Goal: Understand process/instructions: Learn how to perform a task or action

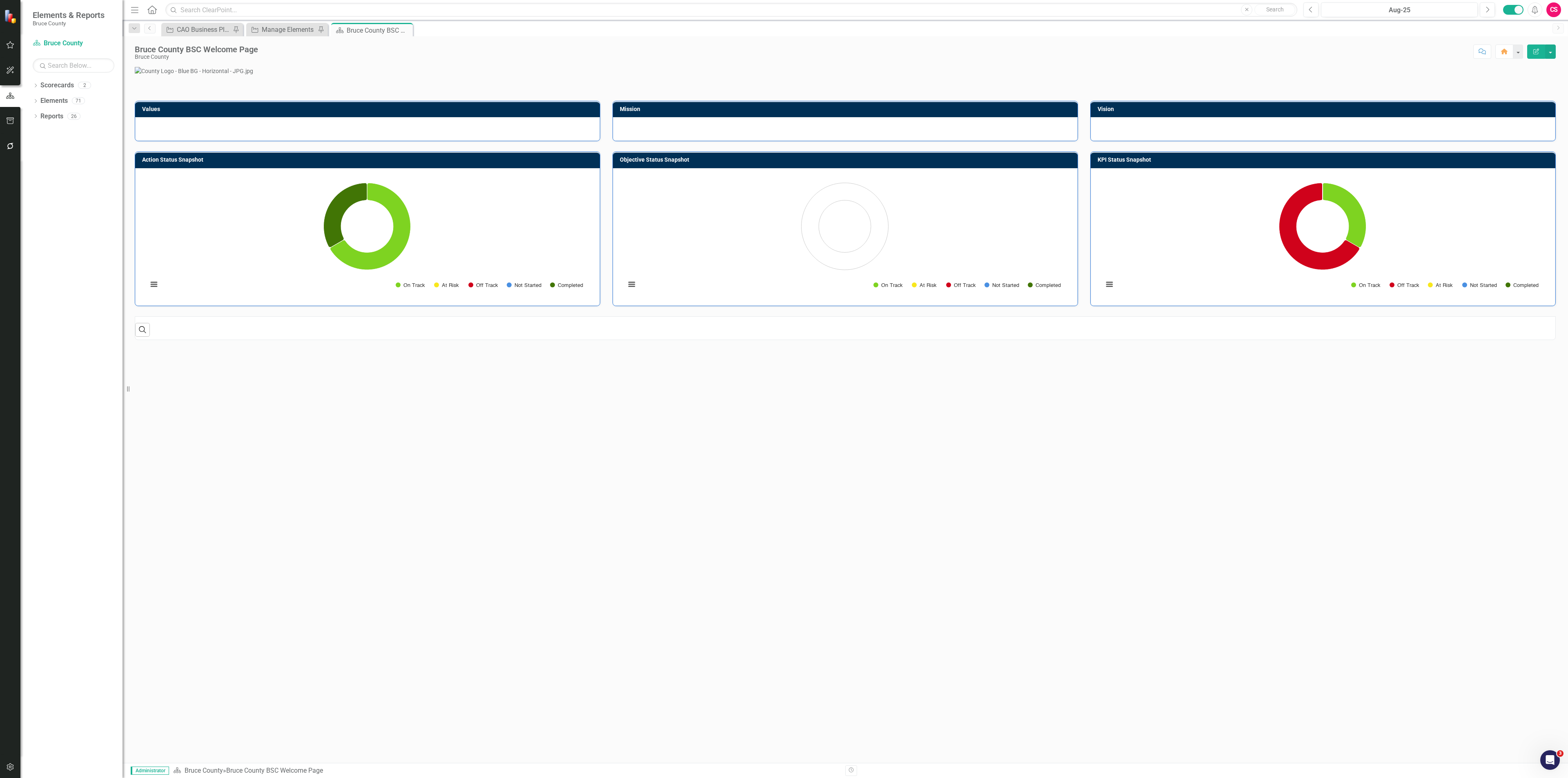
click at [10, 115] on button "button" at bounding box center [10, 121] width 19 height 17
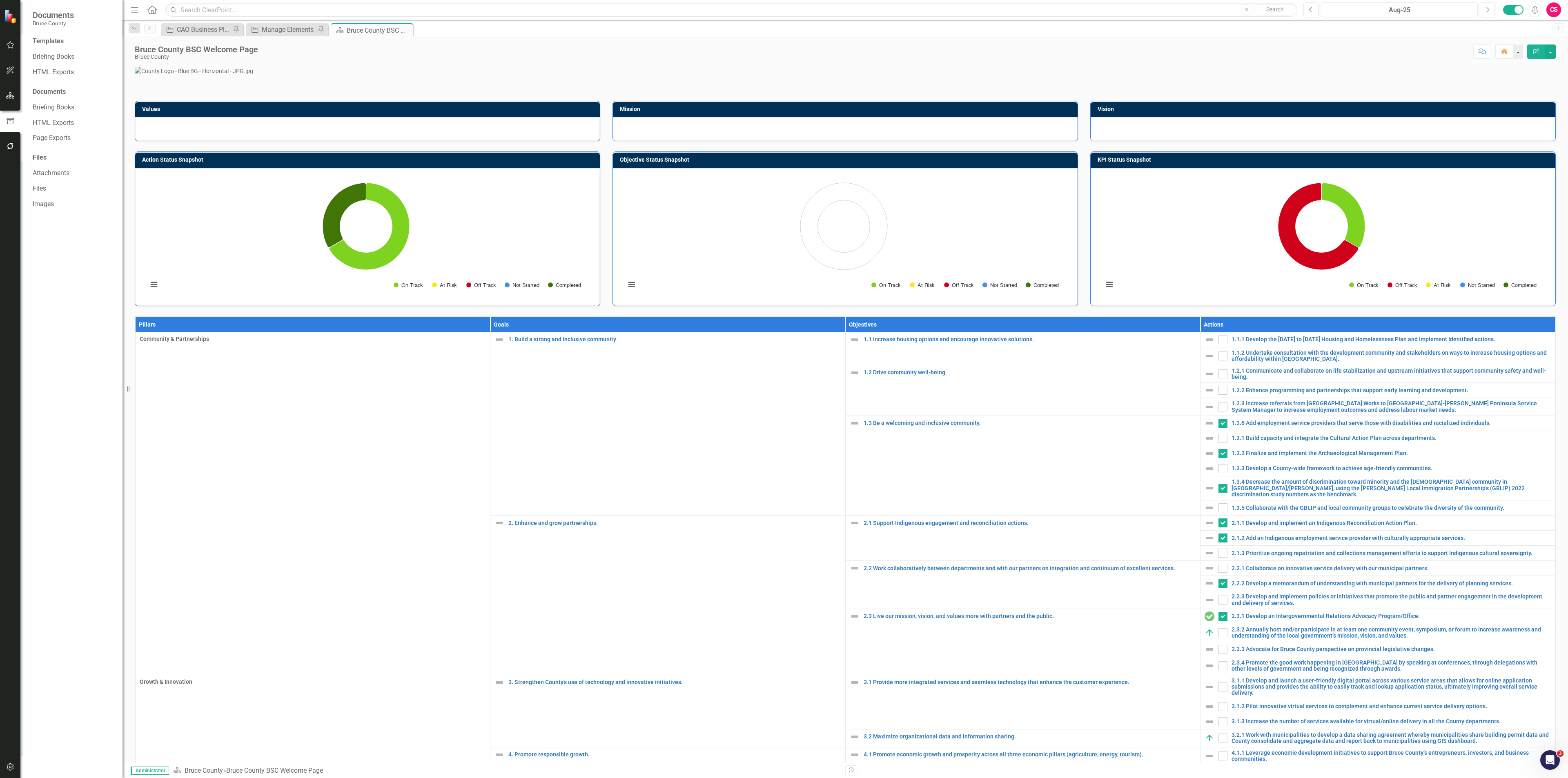
click at [7, 145] on icon "button" at bounding box center [10, 146] width 9 height 6
click at [65, 59] on link "Reporting Workflows" at bounding box center [73, 59] width 81 height 10
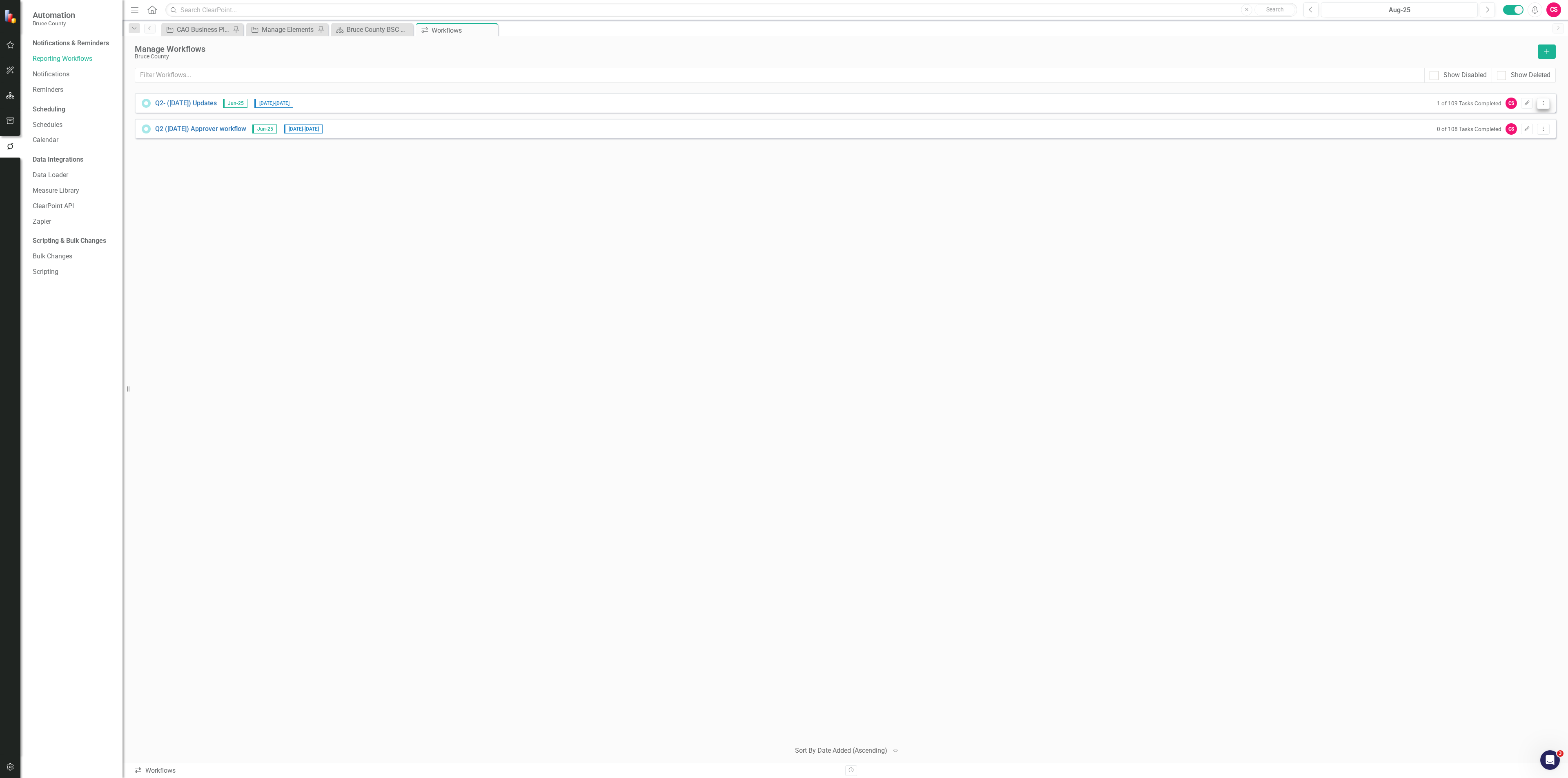
click at [1540, 105] on icon "Dropdown Menu" at bounding box center [1543, 103] width 7 height 6
click at [1535, 114] on link "Preview Preview Workflow" at bounding box center [1512, 118] width 76 height 15
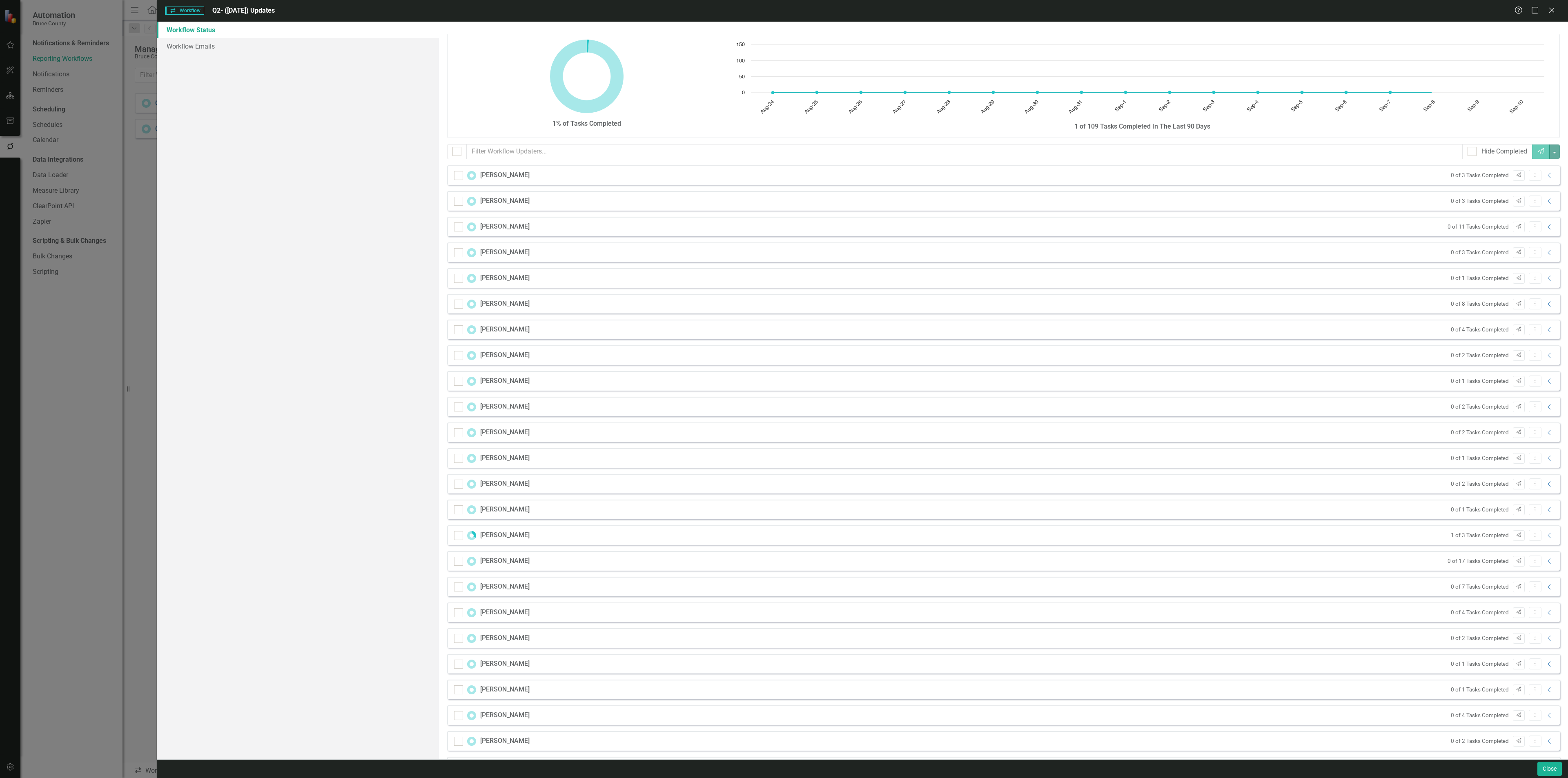
checkbox input "false"
click at [196, 45] on link "Workflow Emails" at bounding box center [298, 46] width 282 height 16
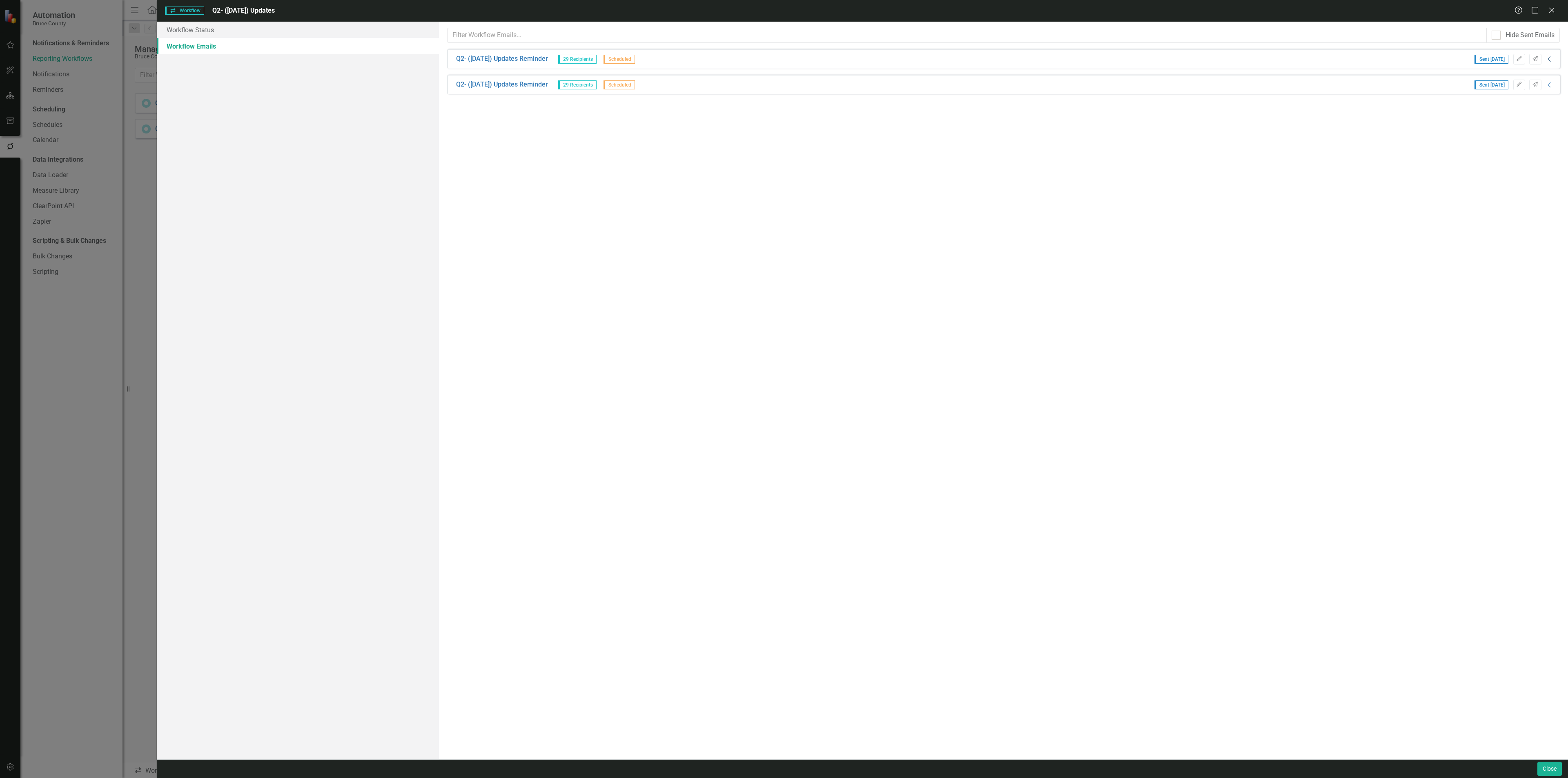
click at [1549, 59] on icon "Collapse" at bounding box center [1549, 59] width 8 height 6
